Goal: Transaction & Acquisition: Subscribe to service/newsletter

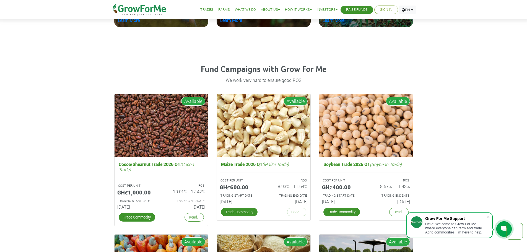
scroll to position [774, 0]
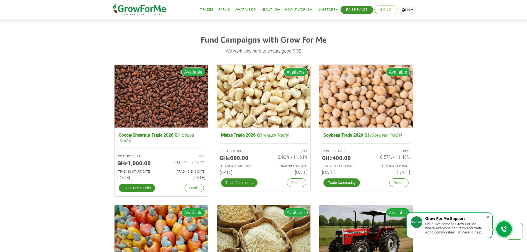
click at [489, 217] on span at bounding box center [488, 217] width 6 height 6
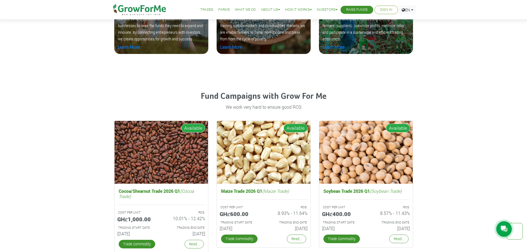
scroll to position [719, 0]
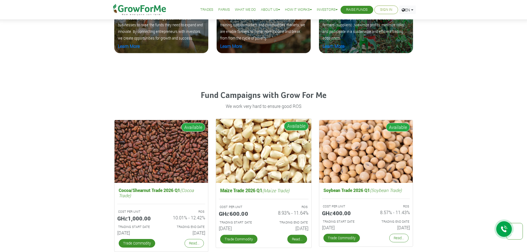
click at [297, 241] on link "Read..." at bounding box center [297, 239] width 20 height 9
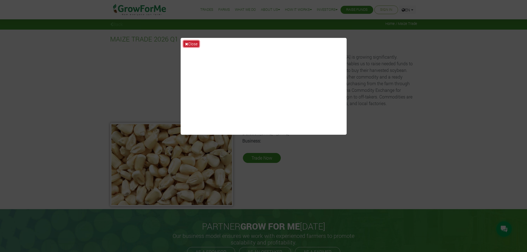
click at [188, 44] on button "Close" at bounding box center [191, 44] width 16 height 6
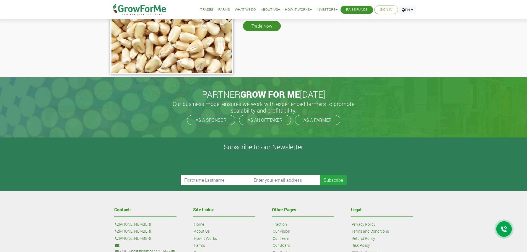
scroll to position [138, 0]
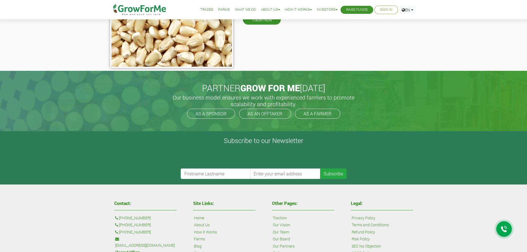
click at [216, 121] on div "PARTNER GROW FOR ME TODAY Our business model ensures we work with experienced f…" at bounding box center [263, 101] width 315 height 60
click at [217, 117] on link "AS A SPONSOR" at bounding box center [211, 114] width 48 height 10
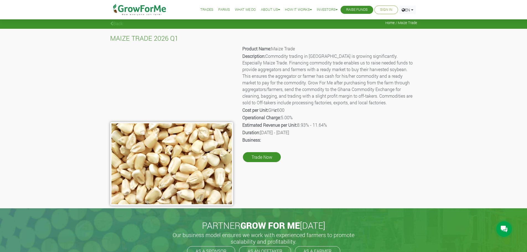
scroll to position [0, 0]
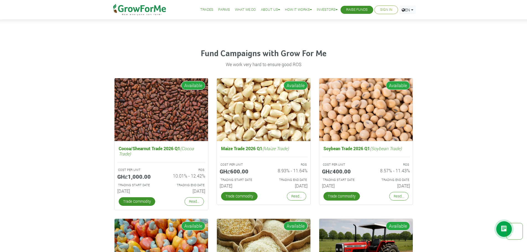
scroll to position [782, 0]
